Goal: Task Accomplishment & Management: Use online tool/utility

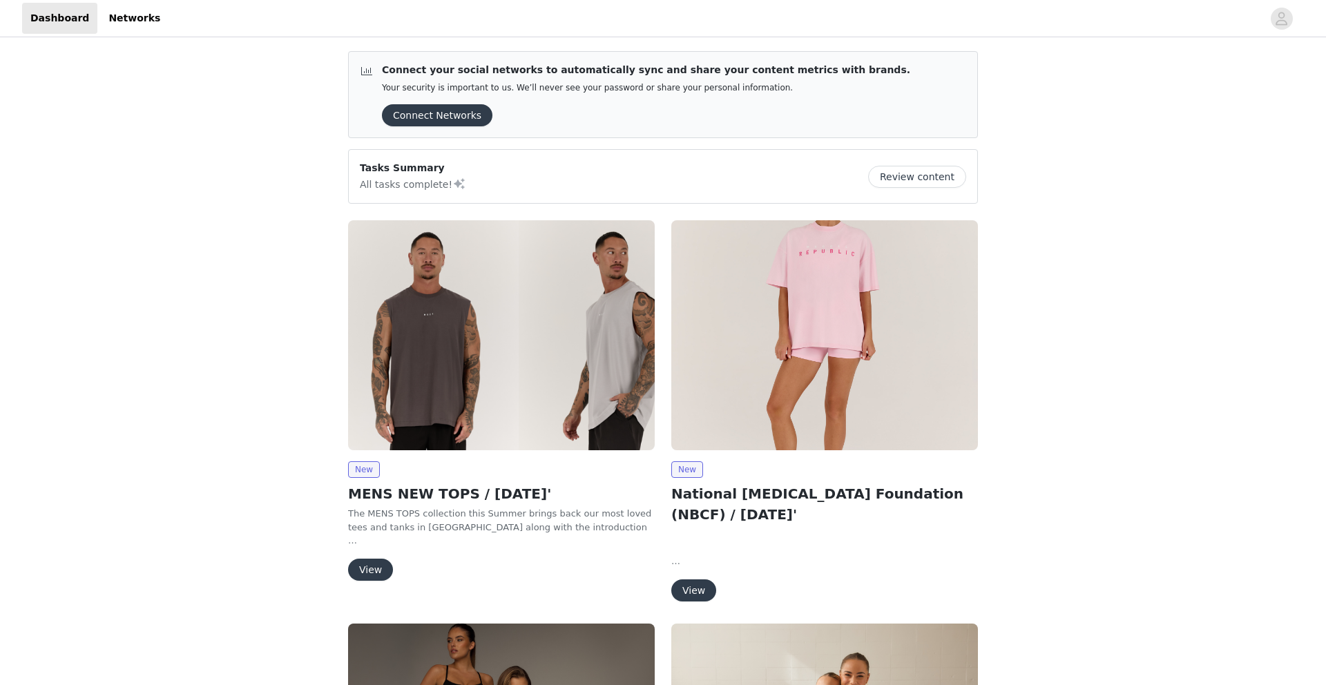
click at [441, 461] on div "New" at bounding box center [501, 469] width 307 height 17
click at [434, 430] on img at bounding box center [501, 335] width 307 height 230
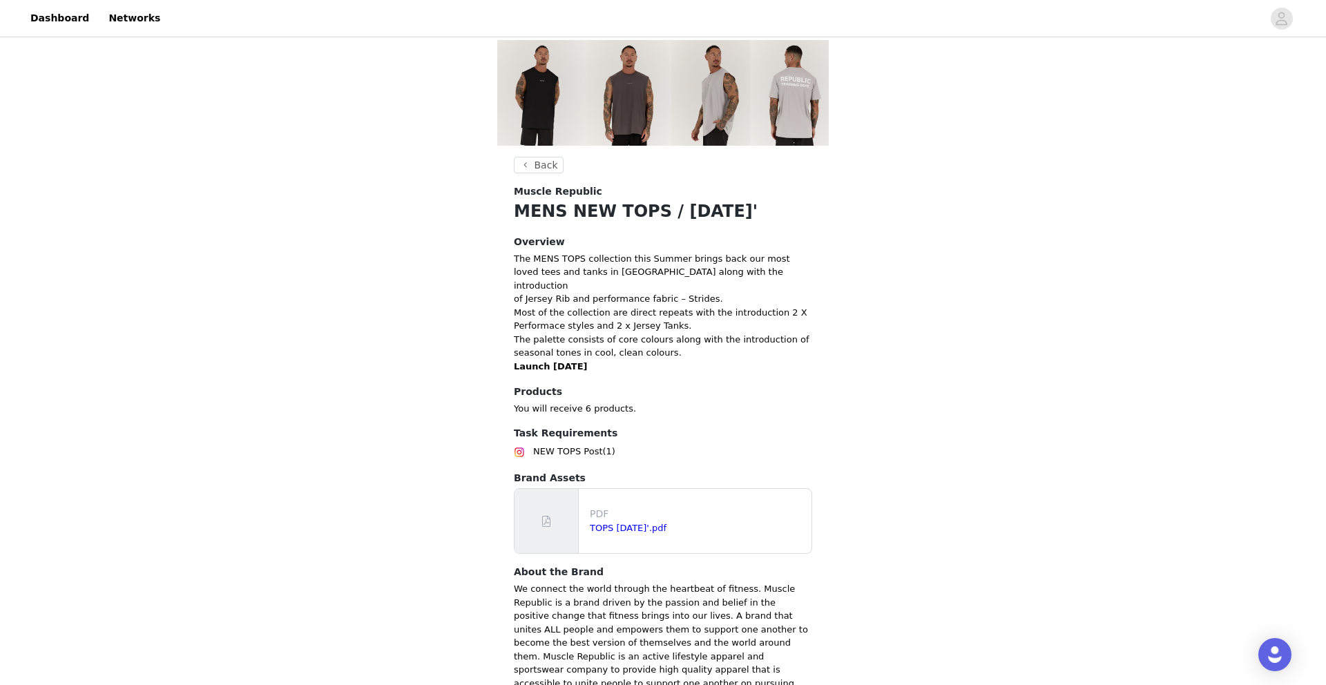
scroll to position [113, 0]
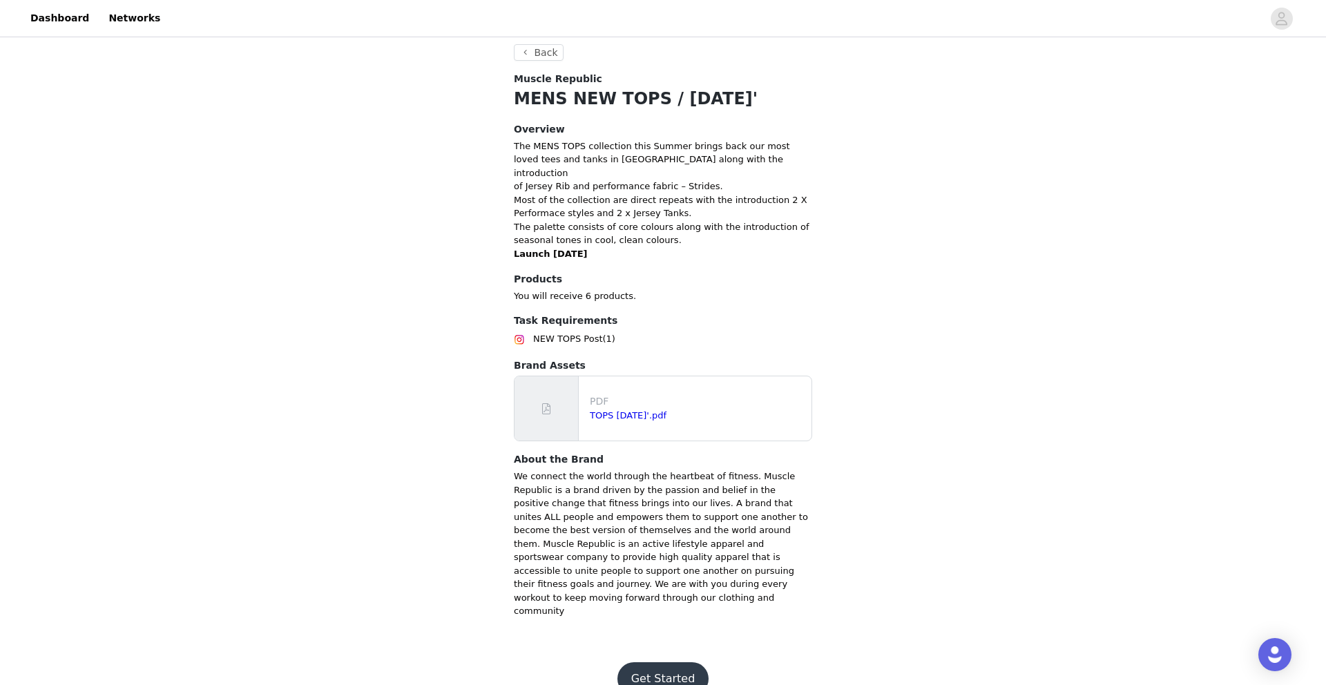
click at [651, 662] on button "Get Started" at bounding box center [663, 678] width 92 height 33
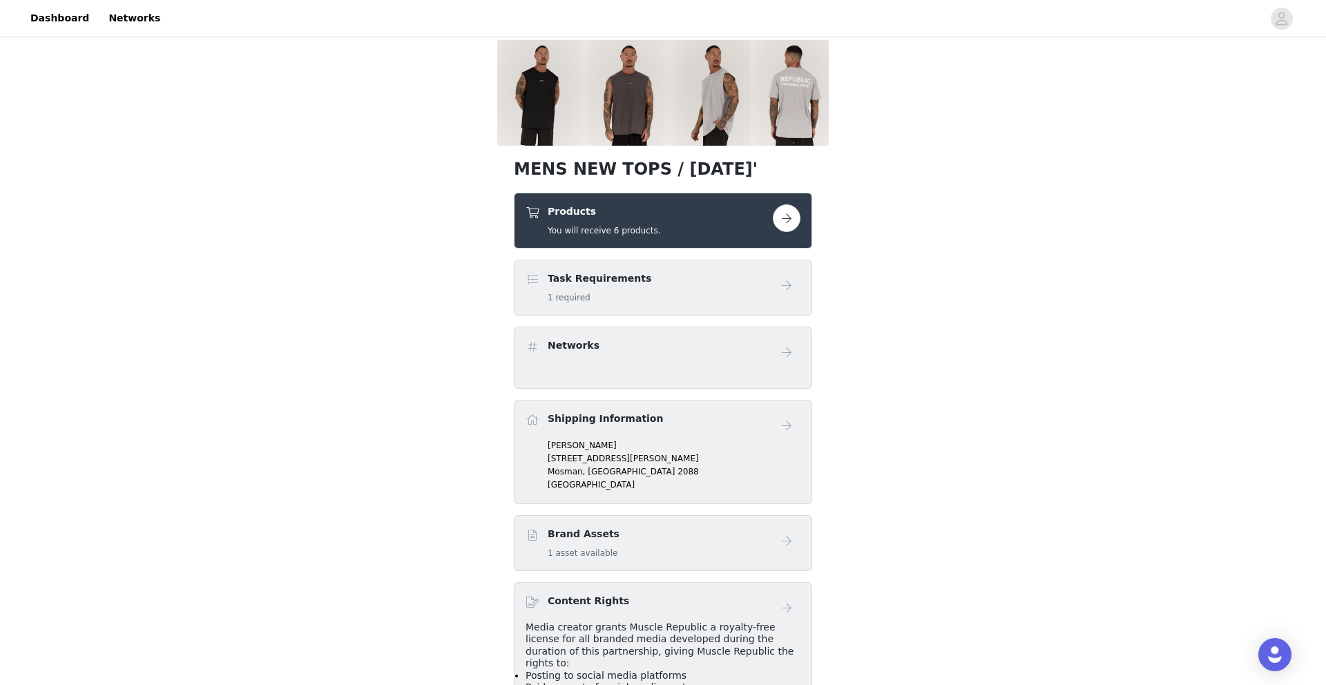
click at [661, 229] on div "Products You will receive 6 products." at bounding box center [649, 220] width 247 height 32
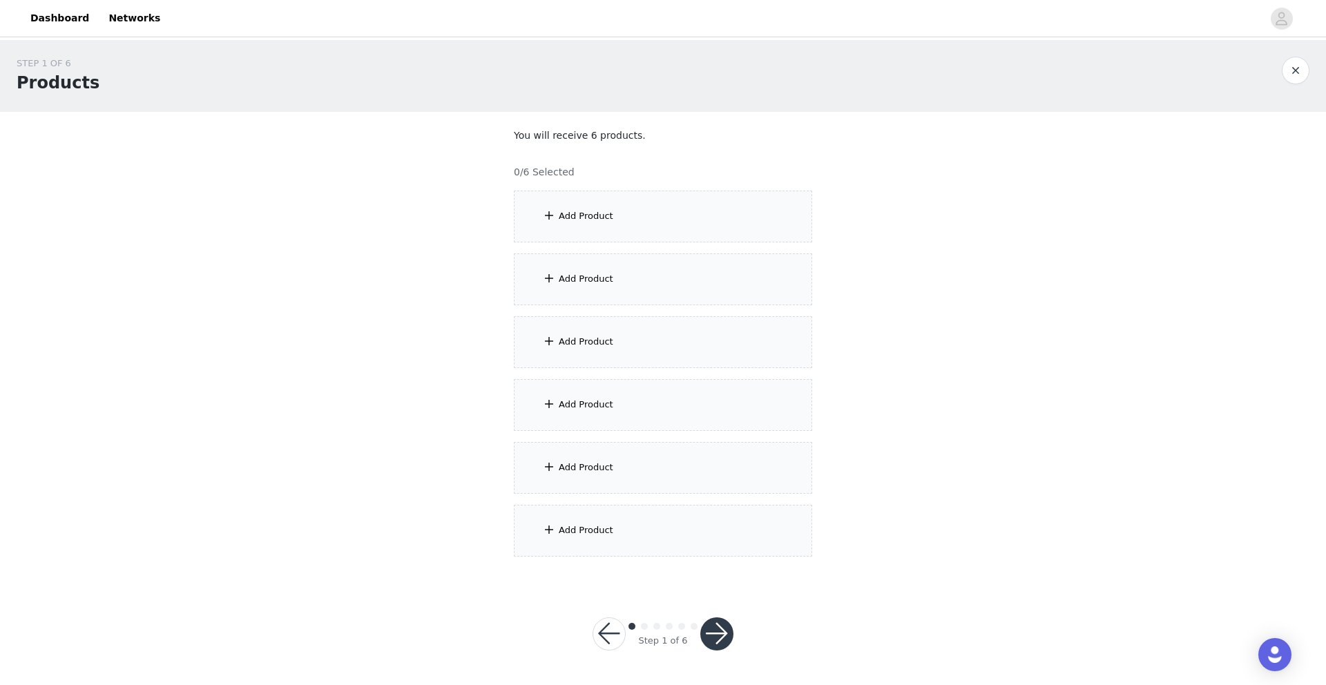
click at [589, 229] on div "Add Product" at bounding box center [663, 217] width 298 height 52
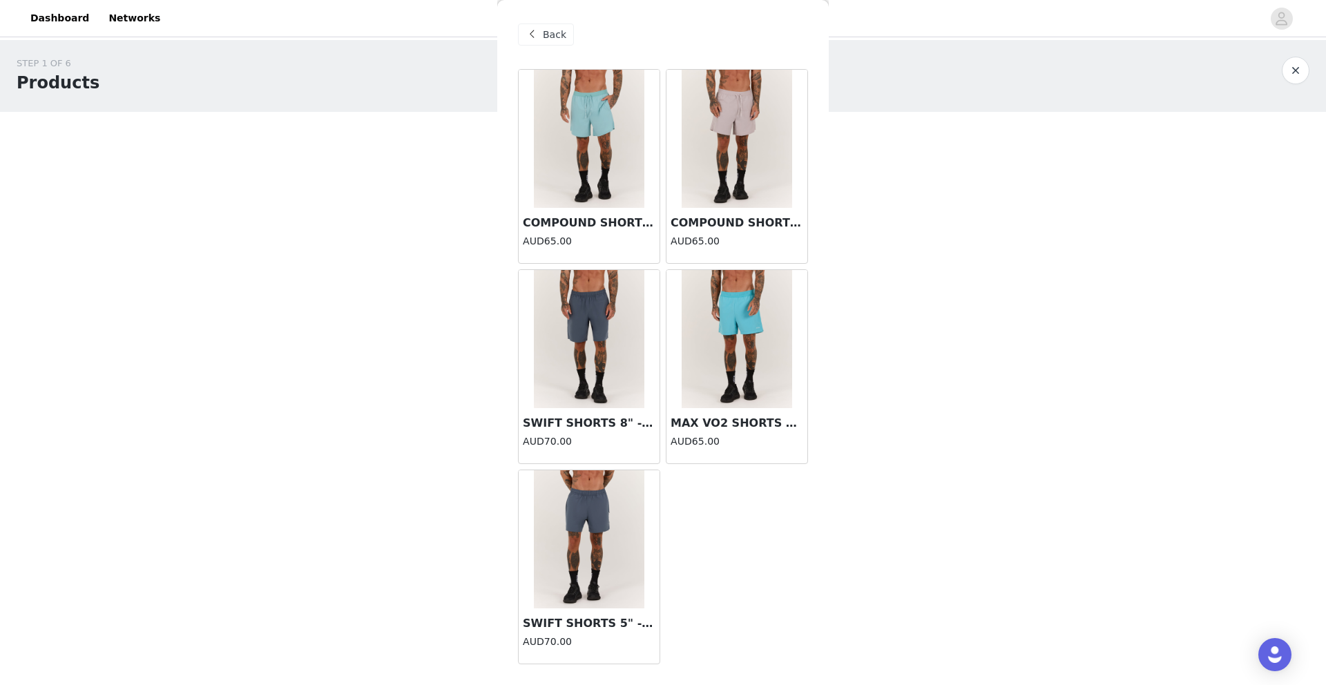
click at [541, 35] on div "Back" at bounding box center [546, 34] width 56 height 22
